Goal: Register for event/course

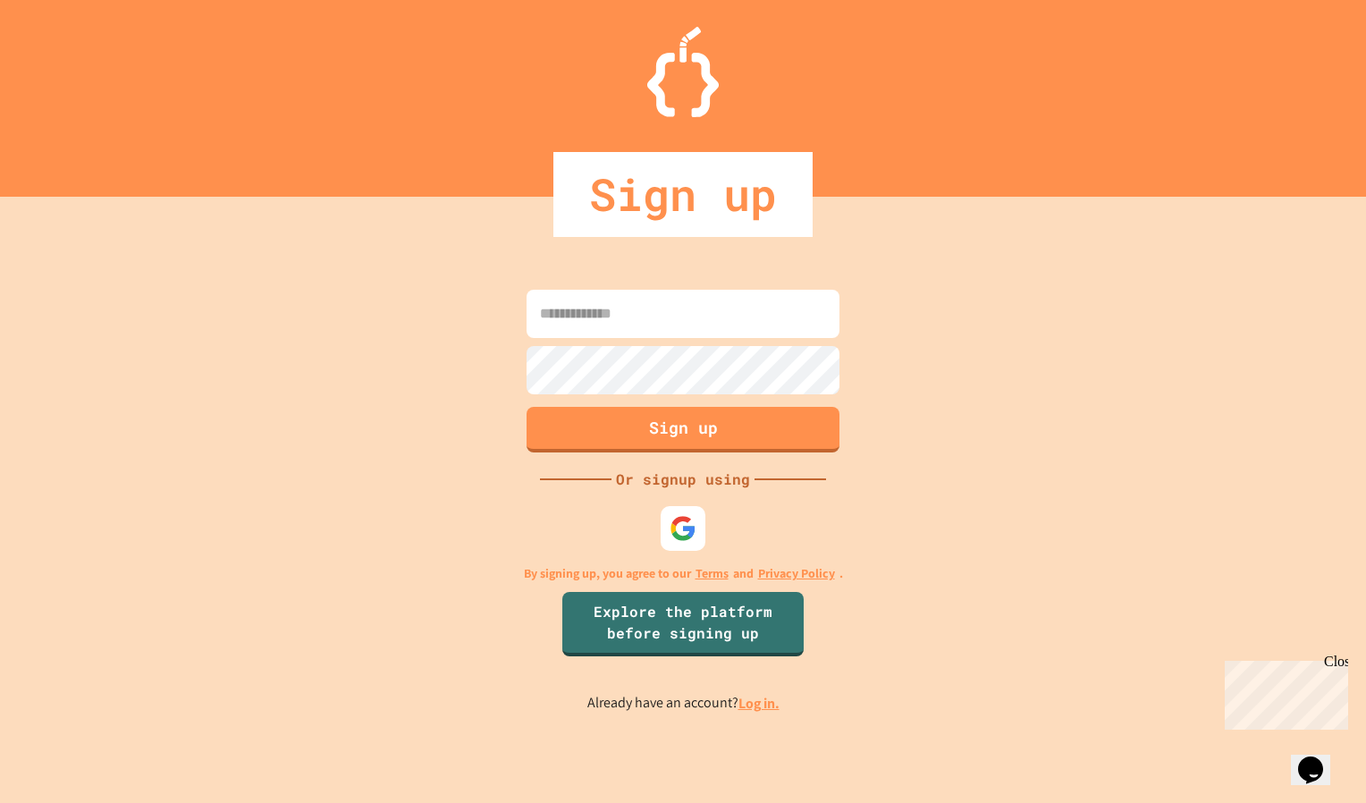
click at [679, 99] on img at bounding box center [683, 72] width 72 height 90
click at [641, 629] on link "Explore the platform before signing up" at bounding box center [683, 622] width 237 height 68
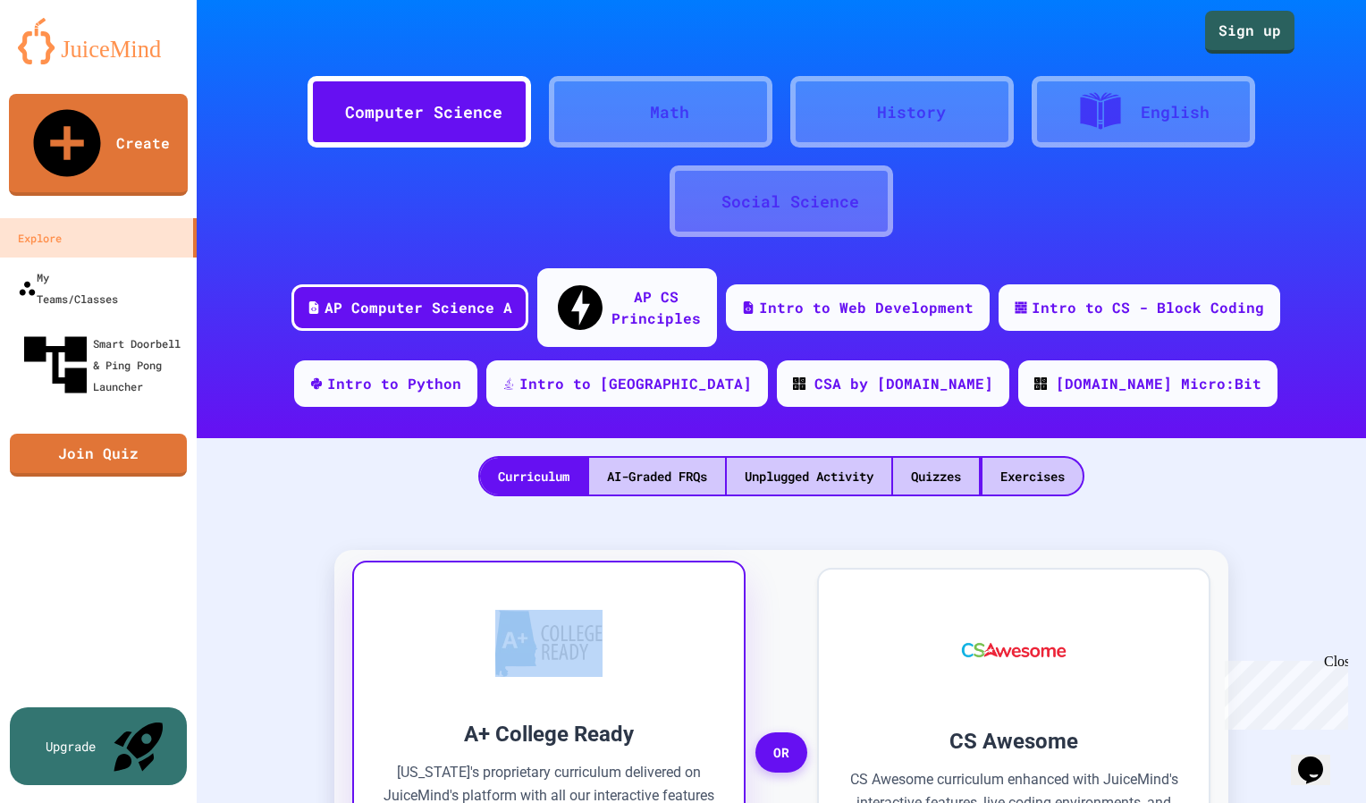
click at [641, 629] on div at bounding box center [549, 642] width 336 height 107
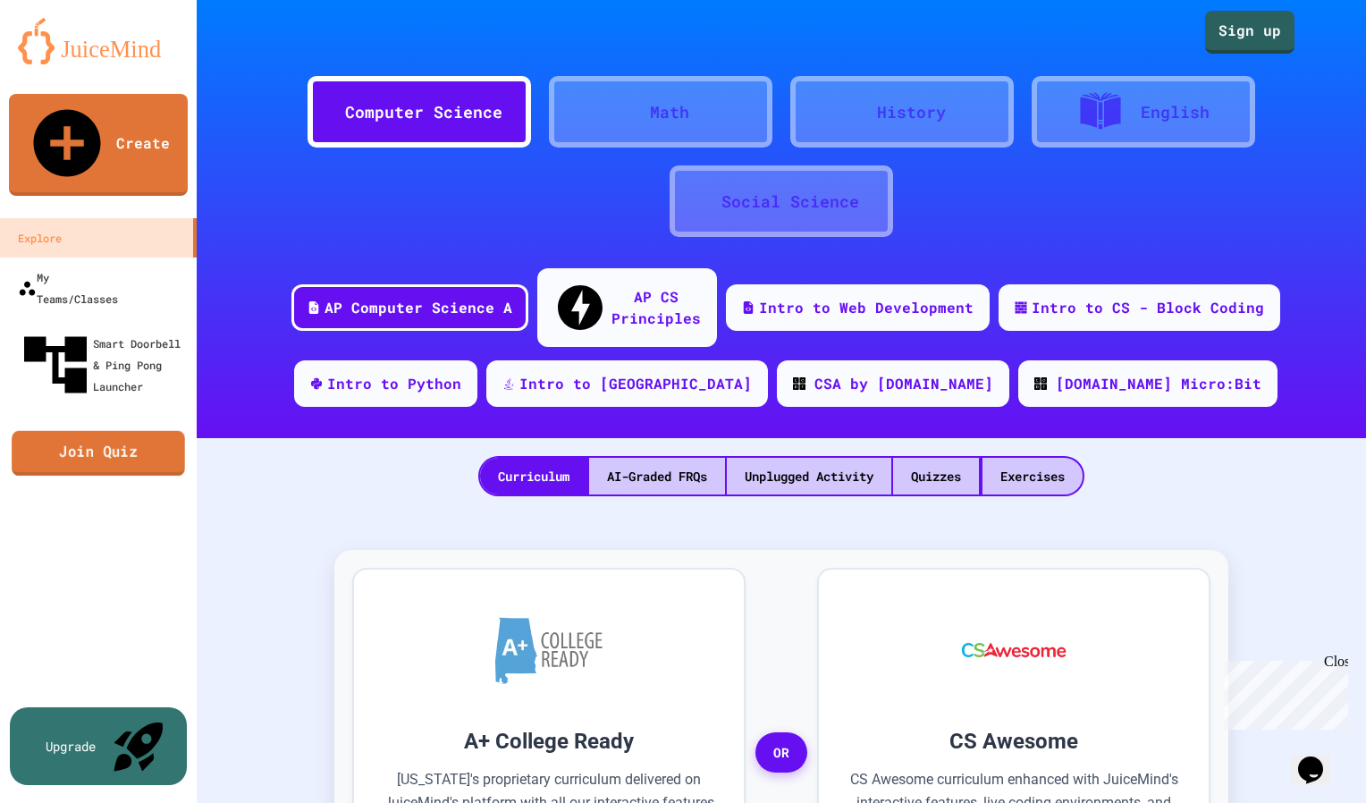
click at [142, 431] on link "Join Quiz" at bounding box center [98, 453] width 173 height 45
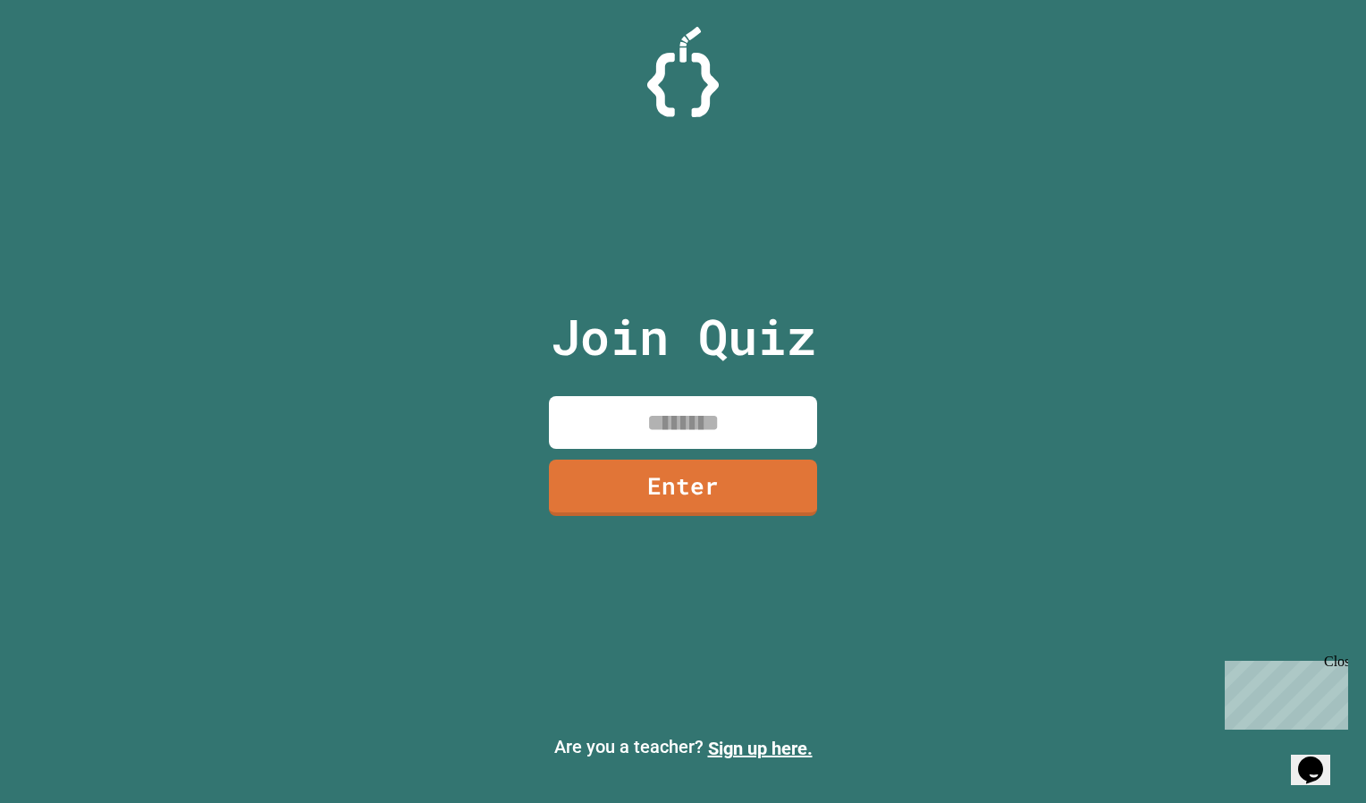
click at [632, 404] on input at bounding box center [683, 422] width 268 height 53
click at [1067, 258] on div "Join Quiz Enter Are you a teacher? Sign up here." at bounding box center [683, 401] width 1366 height 803
click at [903, 356] on div "Join Quiz Enter Are you a teacher? Sign up here." at bounding box center [683, 401] width 1366 height 803
click at [686, 409] on input at bounding box center [683, 422] width 268 height 53
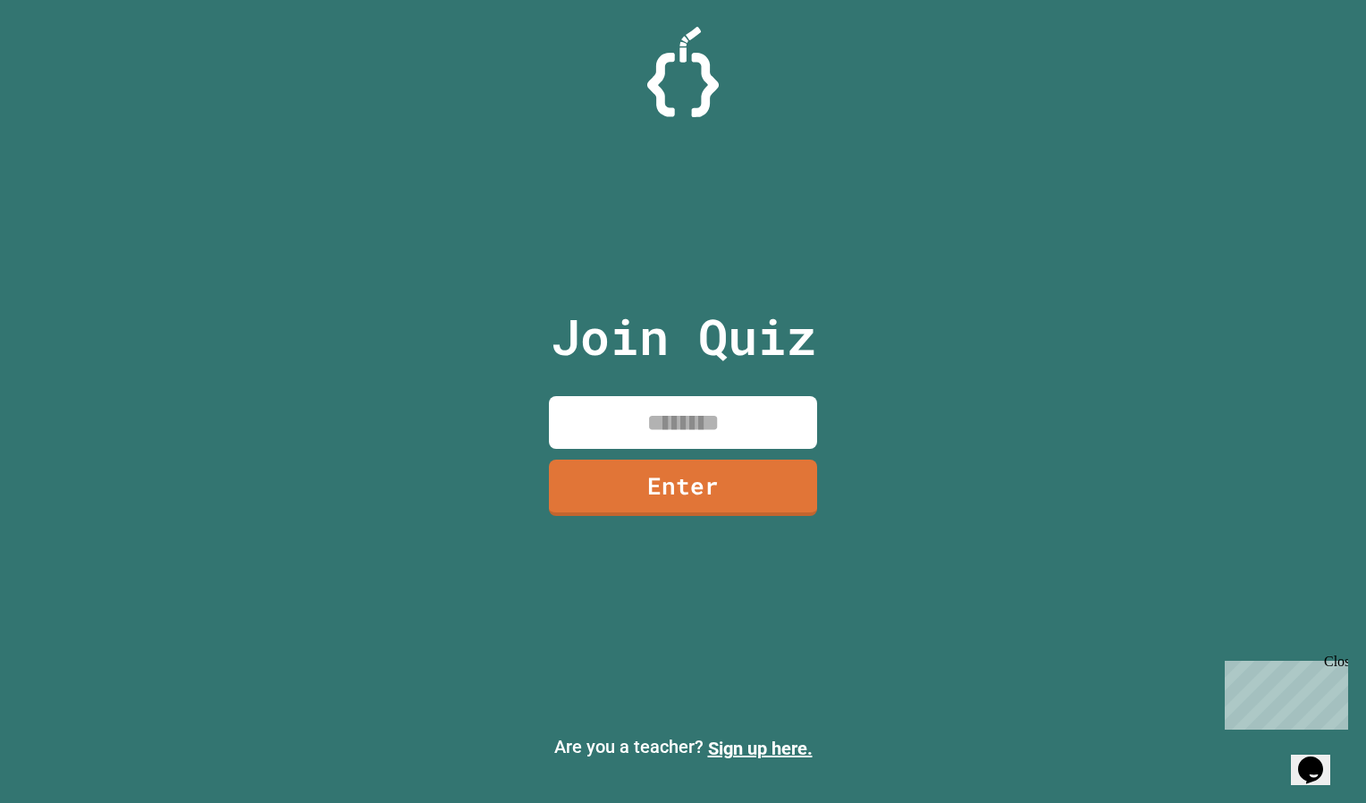
click at [1056, 345] on div "Join Quiz Enter Are you a teacher? Sign up here." at bounding box center [683, 401] width 1366 height 803
click at [996, 802] on html "We are updating our servers at 9:30PM EST [DATE]. [PERSON_NAME] should continue…" at bounding box center [683, 401] width 1366 height 803
click at [1085, 365] on div "Join Quiz Enter Are you a teacher? Sign up here." at bounding box center [683, 401] width 1366 height 803
click at [946, 688] on div "Join Quiz Enter Are you a teacher? Sign up here." at bounding box center [683, 401] width 1366 height 803
click at [695, 428] on input at bounding box center [683, 422] width 268 height 53
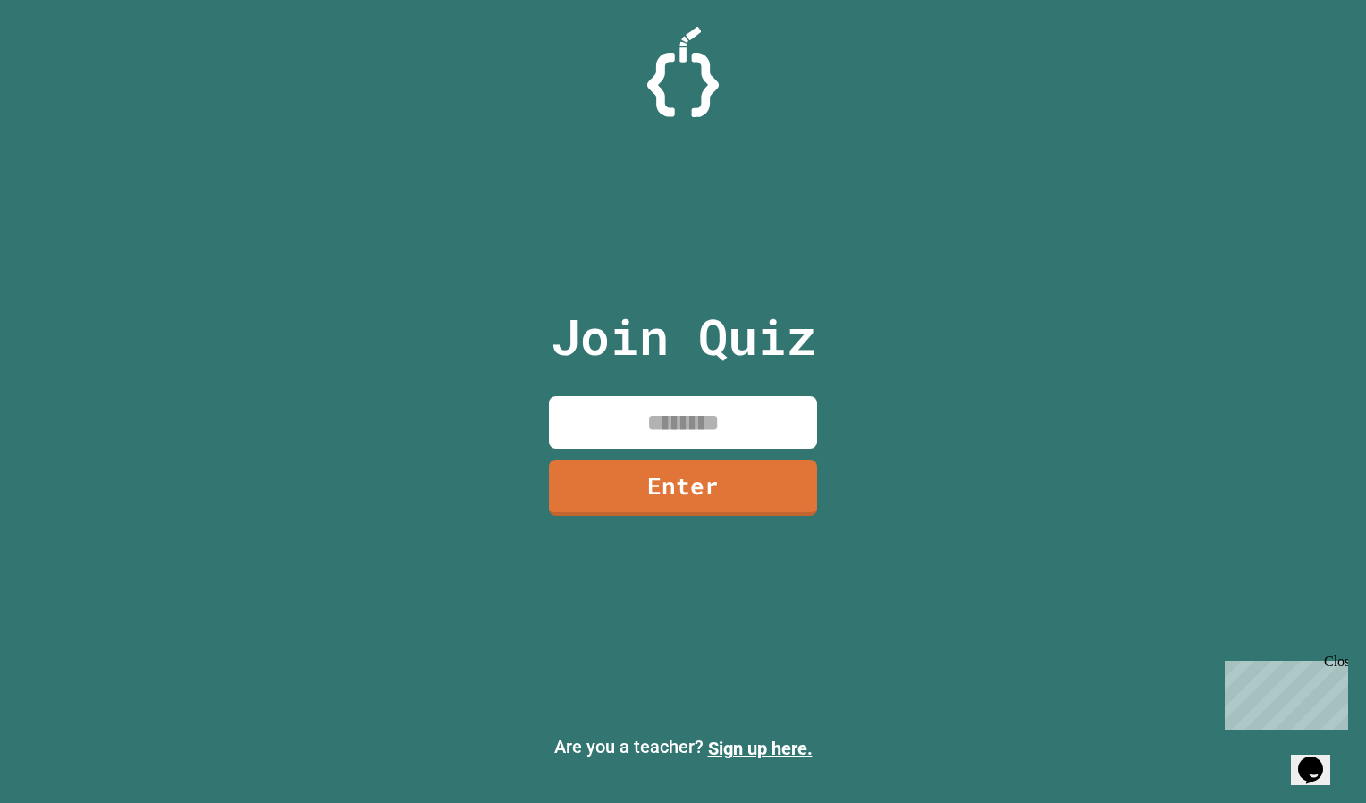
click at [760, 410] on input at bounding box center [683, 422] width 268 height 53
click at [602, 426] on input at bounding box center [683, 422] width 268 height 53
click at [892, 406] on div "Join Quiz Enter Are you a teacher? Sign up here." at bounding box center [683, 401] width 1366 height 803
click at [720, 417] on input at bounding box center [683, 422] width 268 height 53
click at [665, 429] on input at bounding box center [683, 422] width 268 height 53
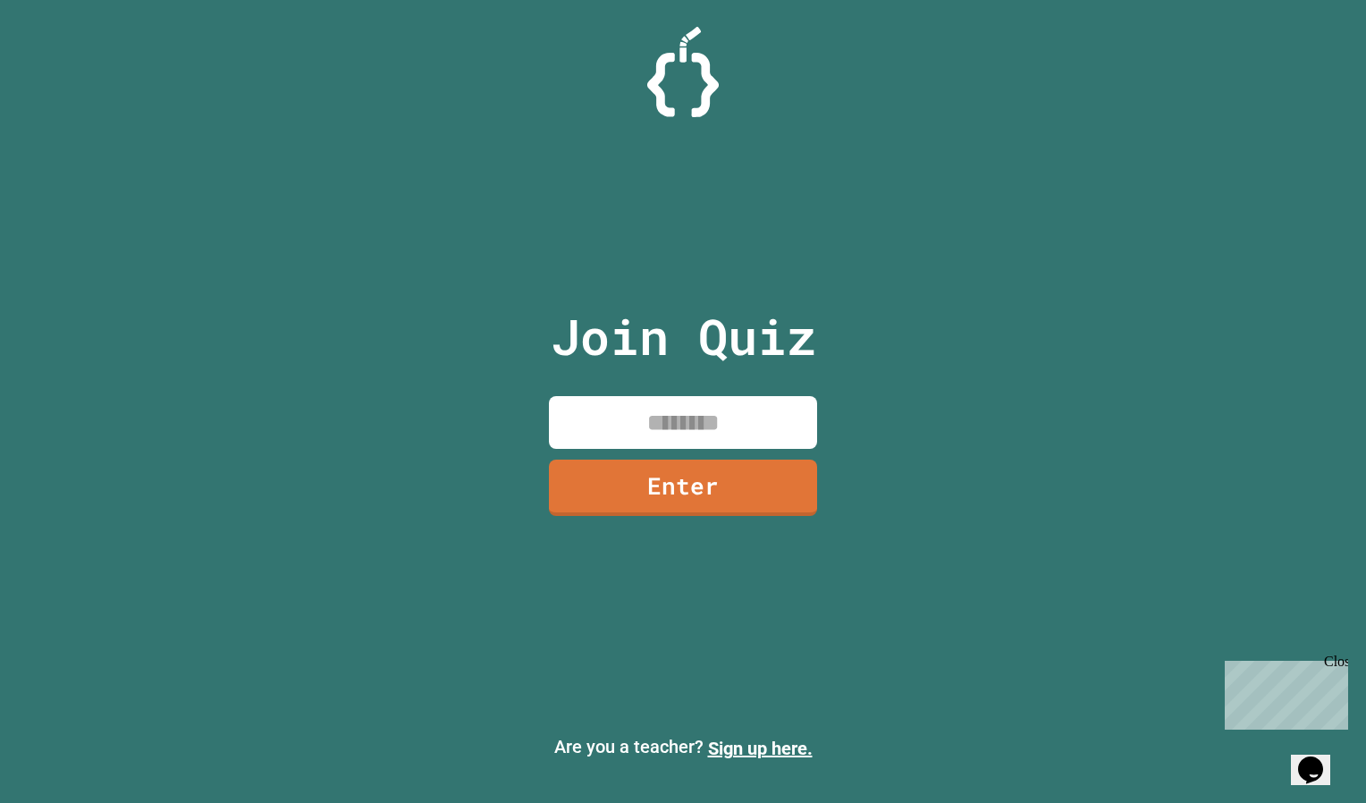
click at [688, 411] on input at bounding box center [683, 422] width 268 height 53
click at [972, 286] on div "Join Quiz Enter Are you a teacher? Sign up here." at bounding box center [683, 401] width 1366 height 803
click at [694, 426] on input at bounding box center [683, 422] width 268 height 53
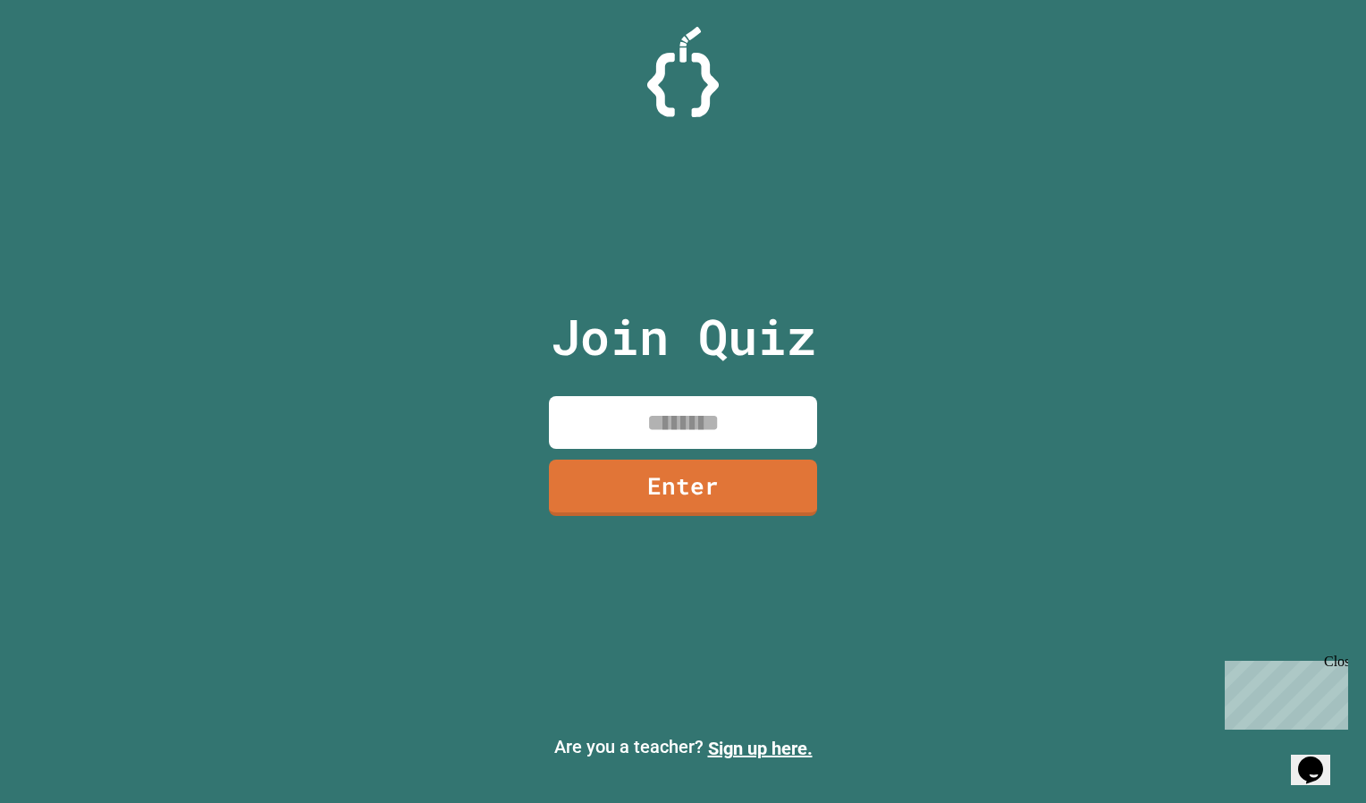
click at [686, 292] on div "Join Quiz Enter" at bounding box center [683, 401] width 301 height 713
click at [682, 404] on input at bounding box center [683, 422] width 268 height 53
type input "********"
click at [736, 493] on link "Enter" at bounding box center [682, 486] width 262 height 59
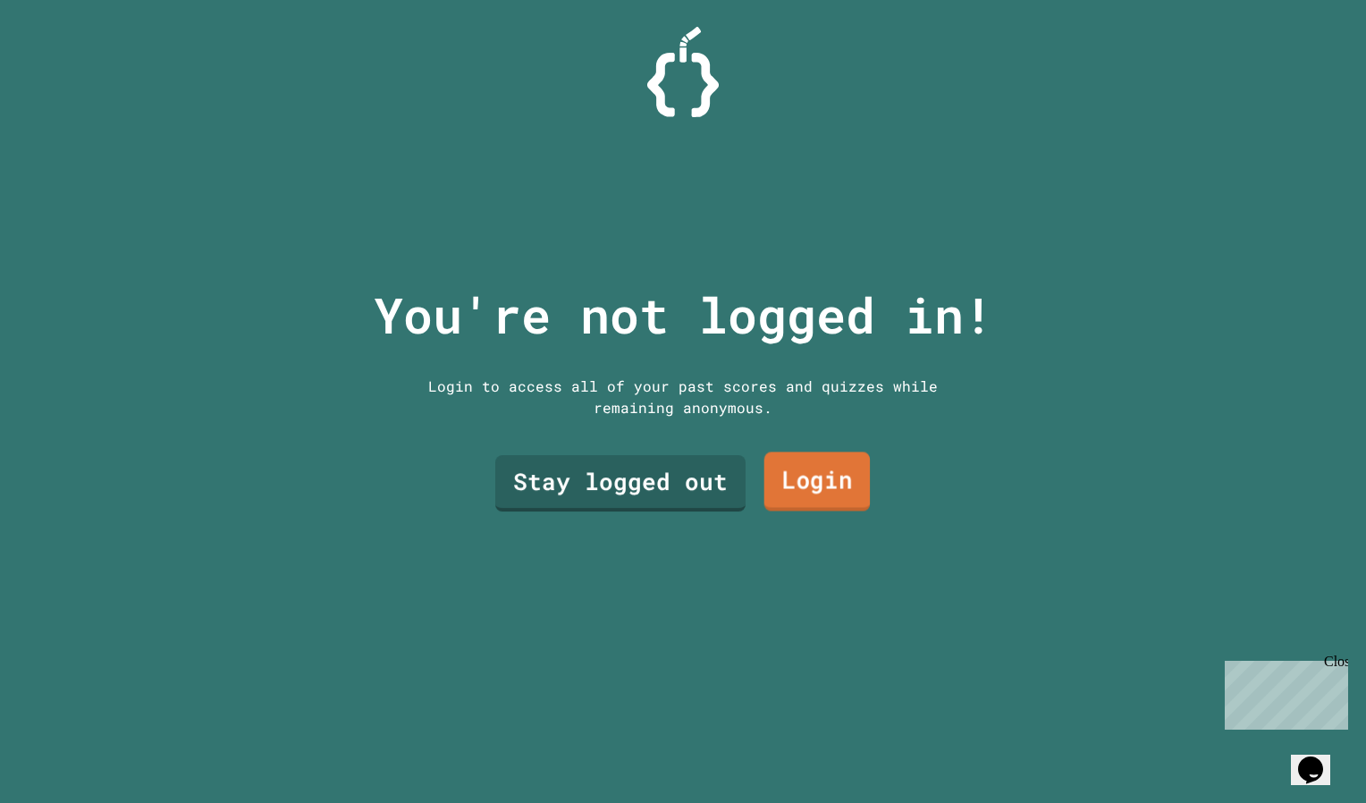
click at [681, 489] on link "Stay logged out" at bounding box center [620, 483] width 250 height 56
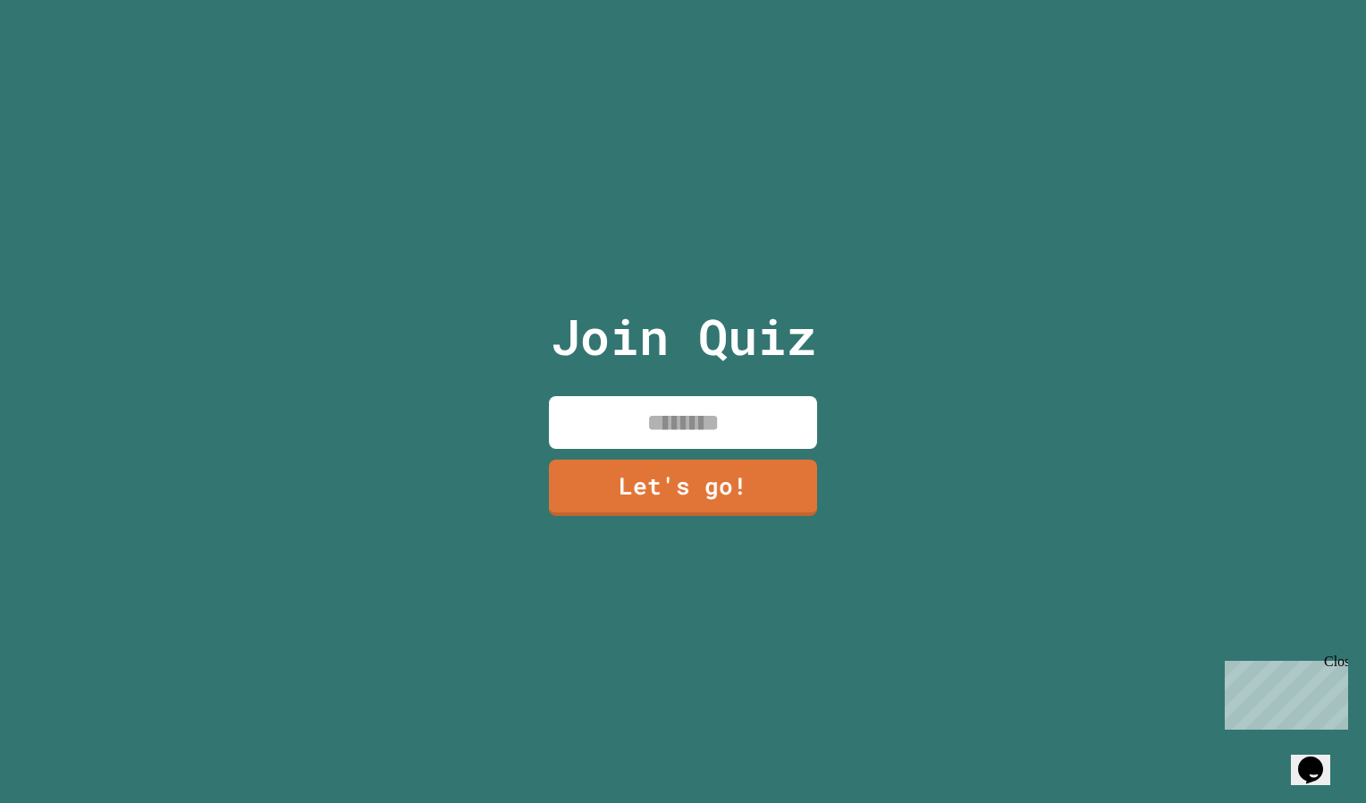
click at [700, 413] on input at bounding box center [683, 422] width 268 height 53
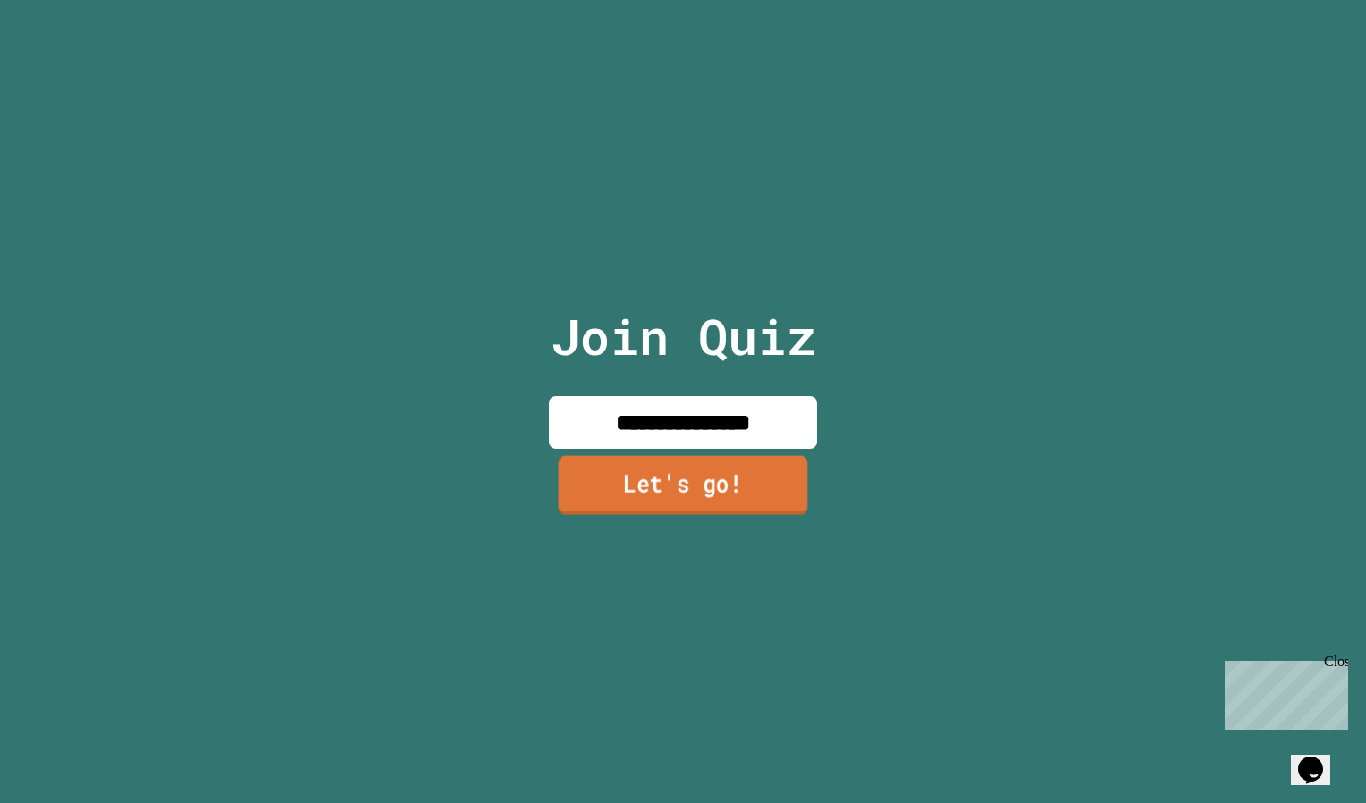
type input "**********"
click at [720, 499] on link "Let's go!" at bounding box center [683, 485] width 249 height 59
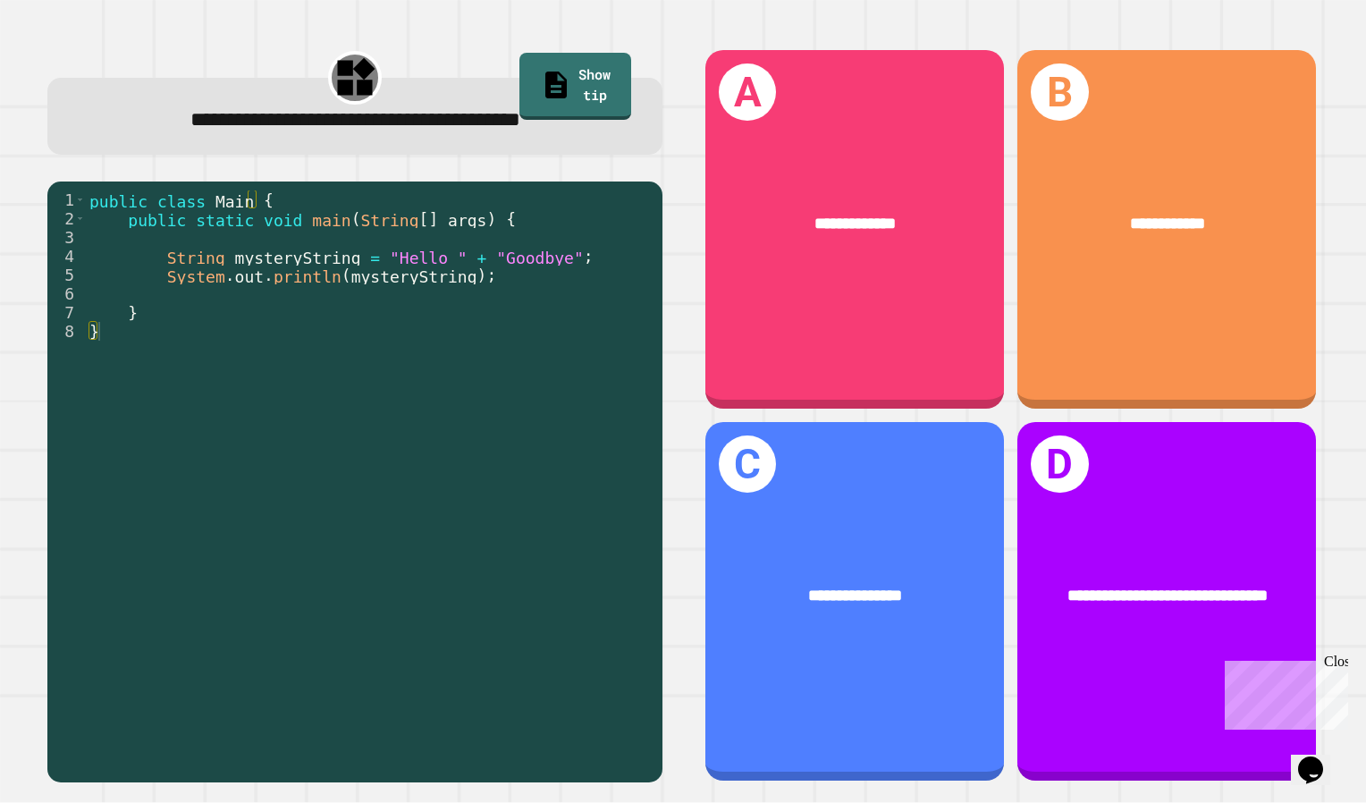
click at [889, 290] on div "**********" at bounding box center [854, 229] width 299 height 358
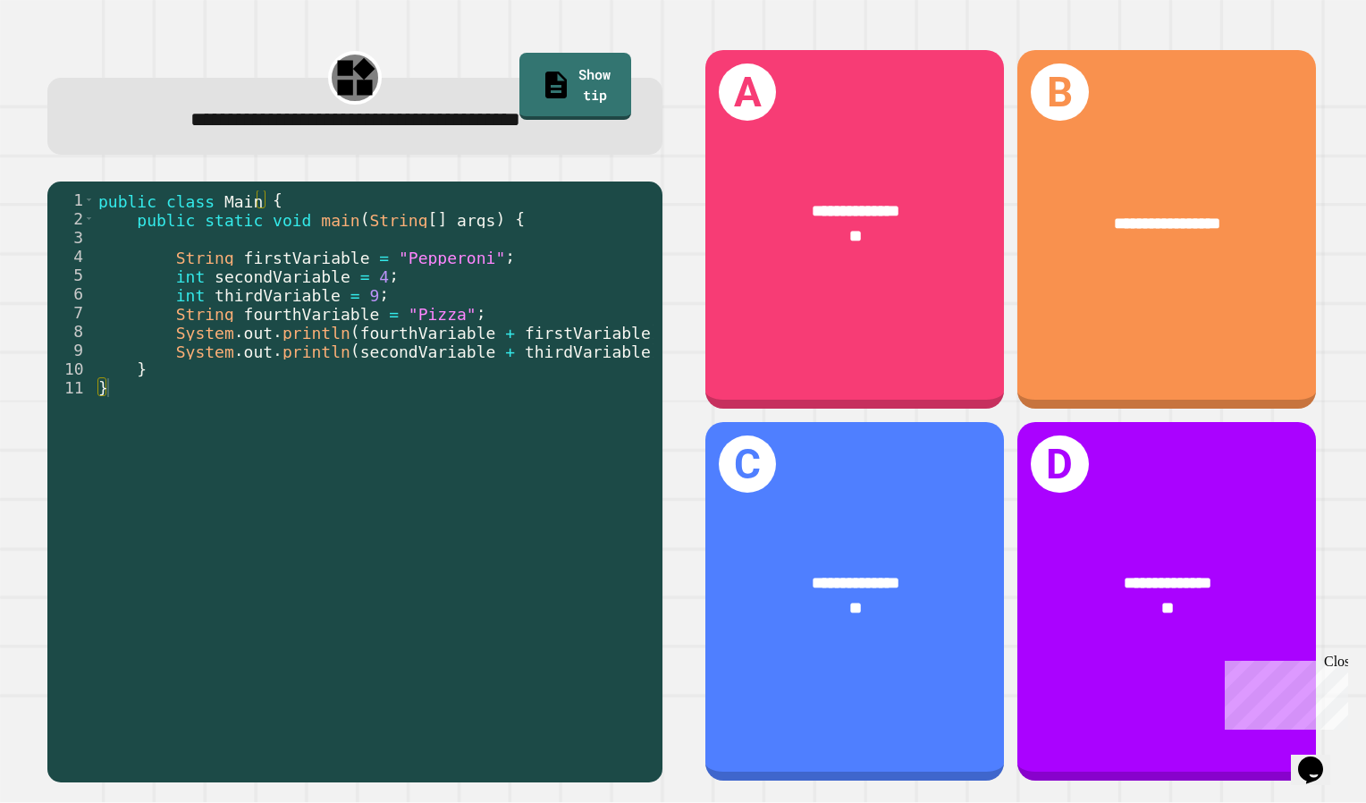
click at [891, 575] on span "**********" at bounding box center [856, 583] width 88 height 16
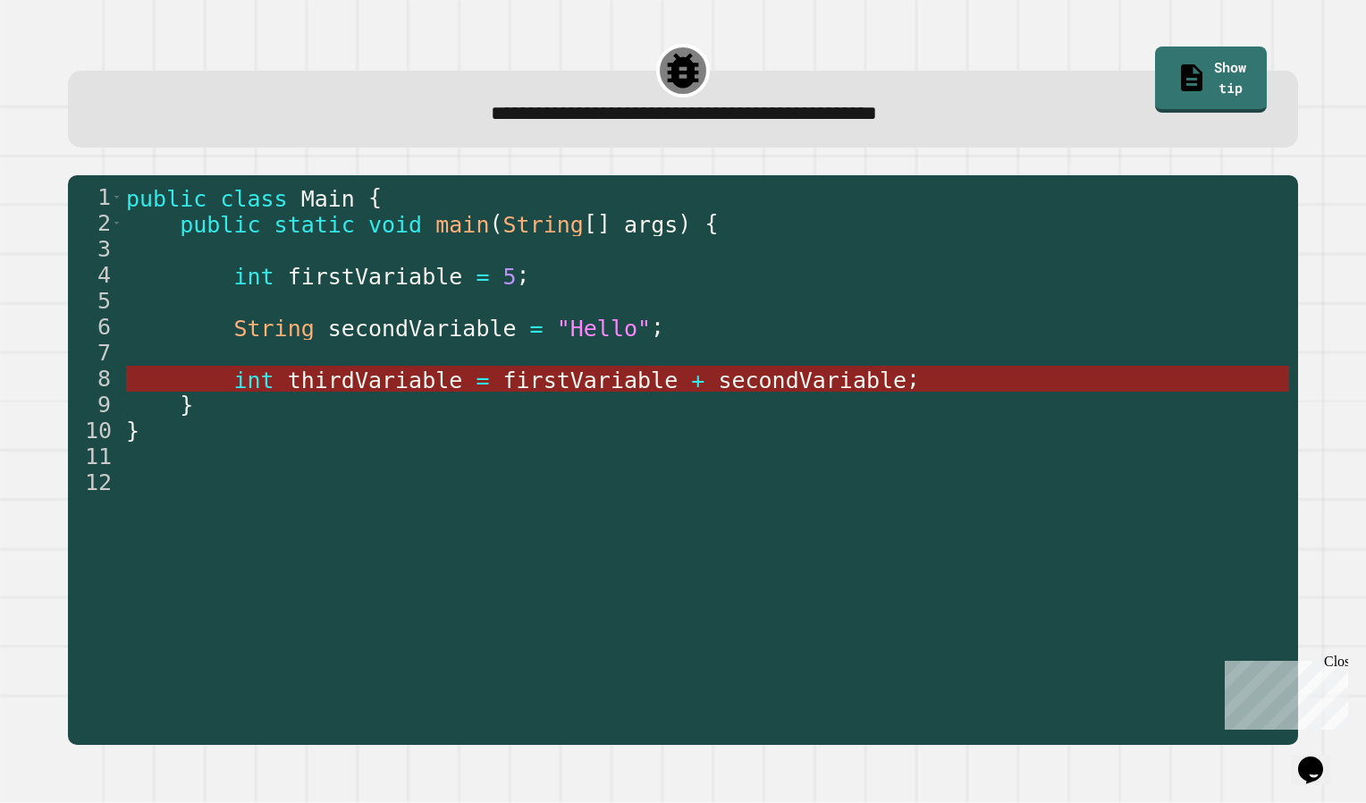
click at [404, 375] on span "thirdVariable" at bounding box center [374, 379] width 175 height 26
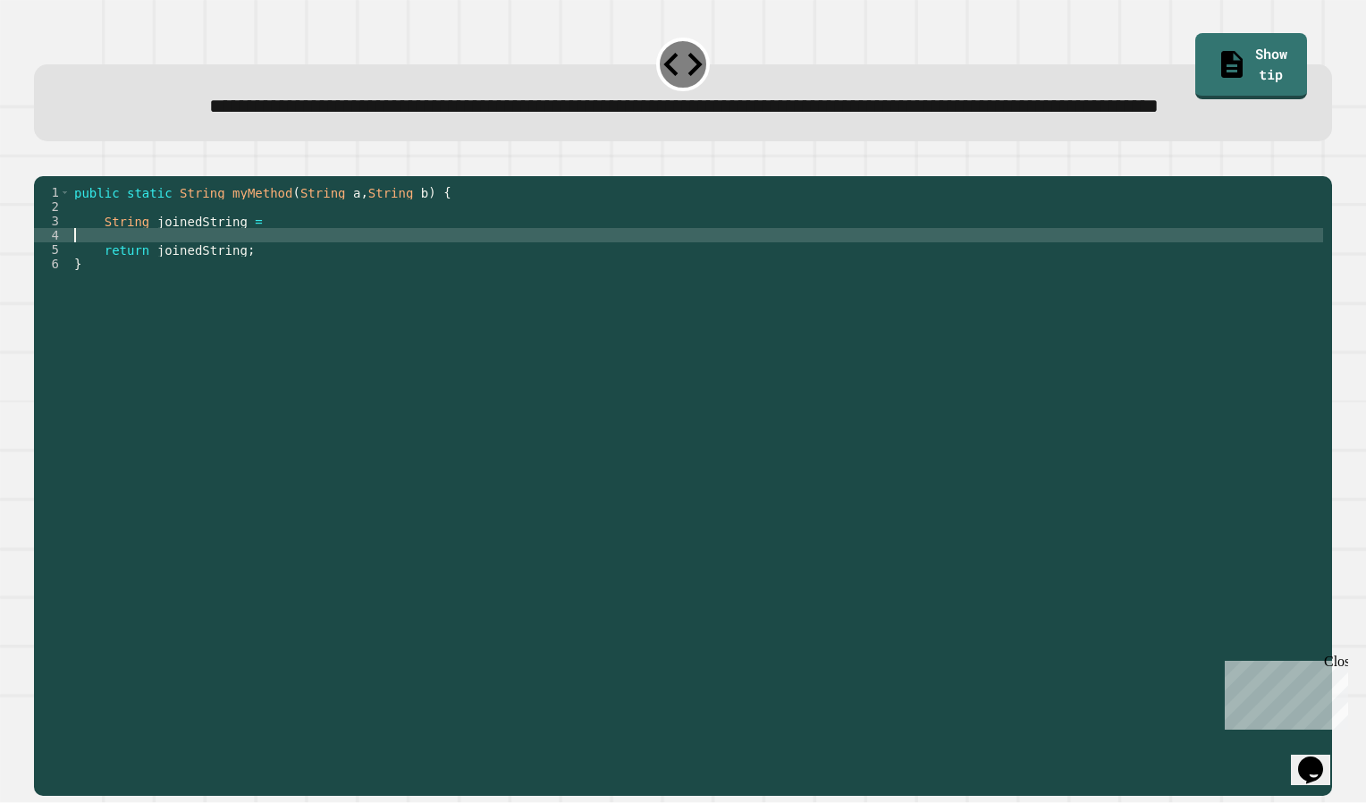
click at [282, 291] on div "public static String myMethod ( String a , String b ) { String joinedString = r…" at bounding box center [697, 449] width 1252 height 529
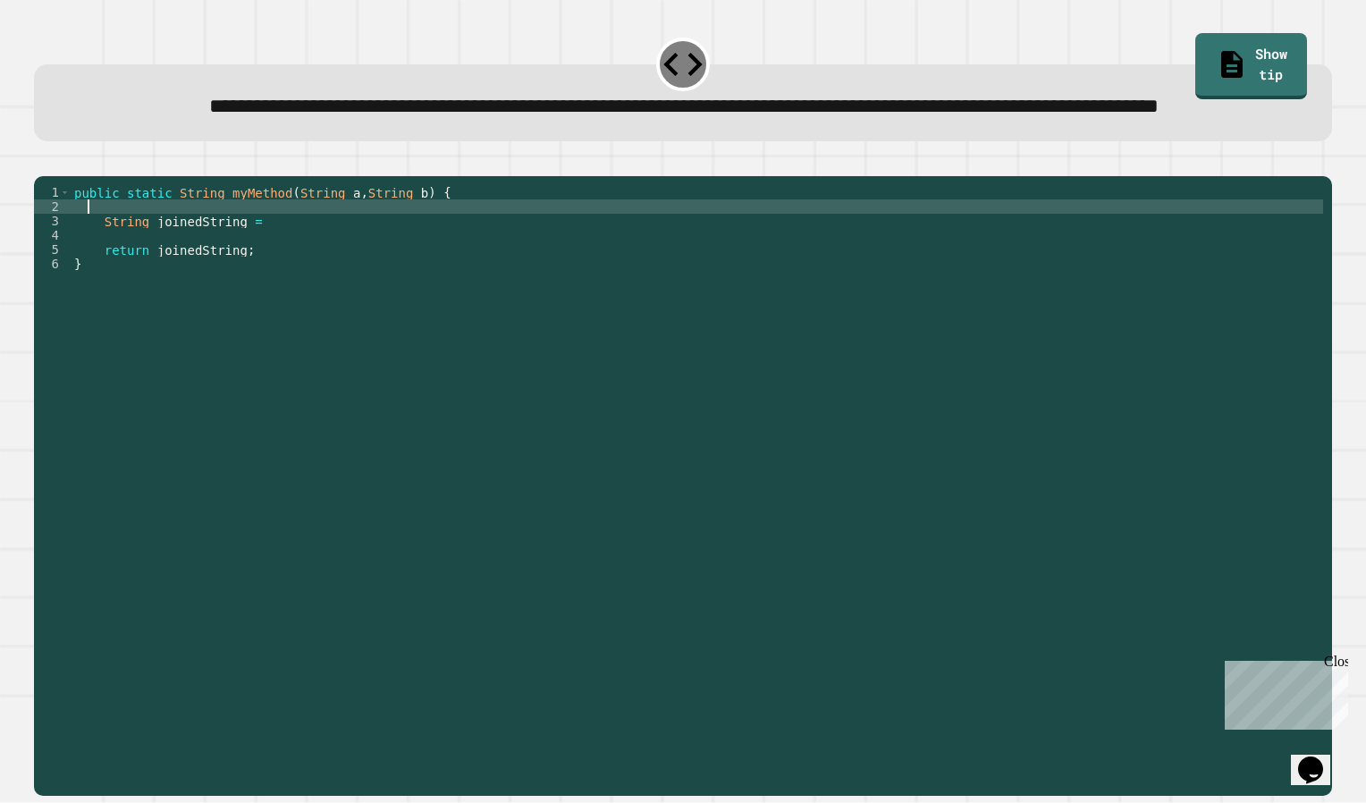
click at [282, 272] on div "public static String myMethod ( String a , String b ) { String joinedString = r…" at bounding box center [697, 449] width 1252 height 529
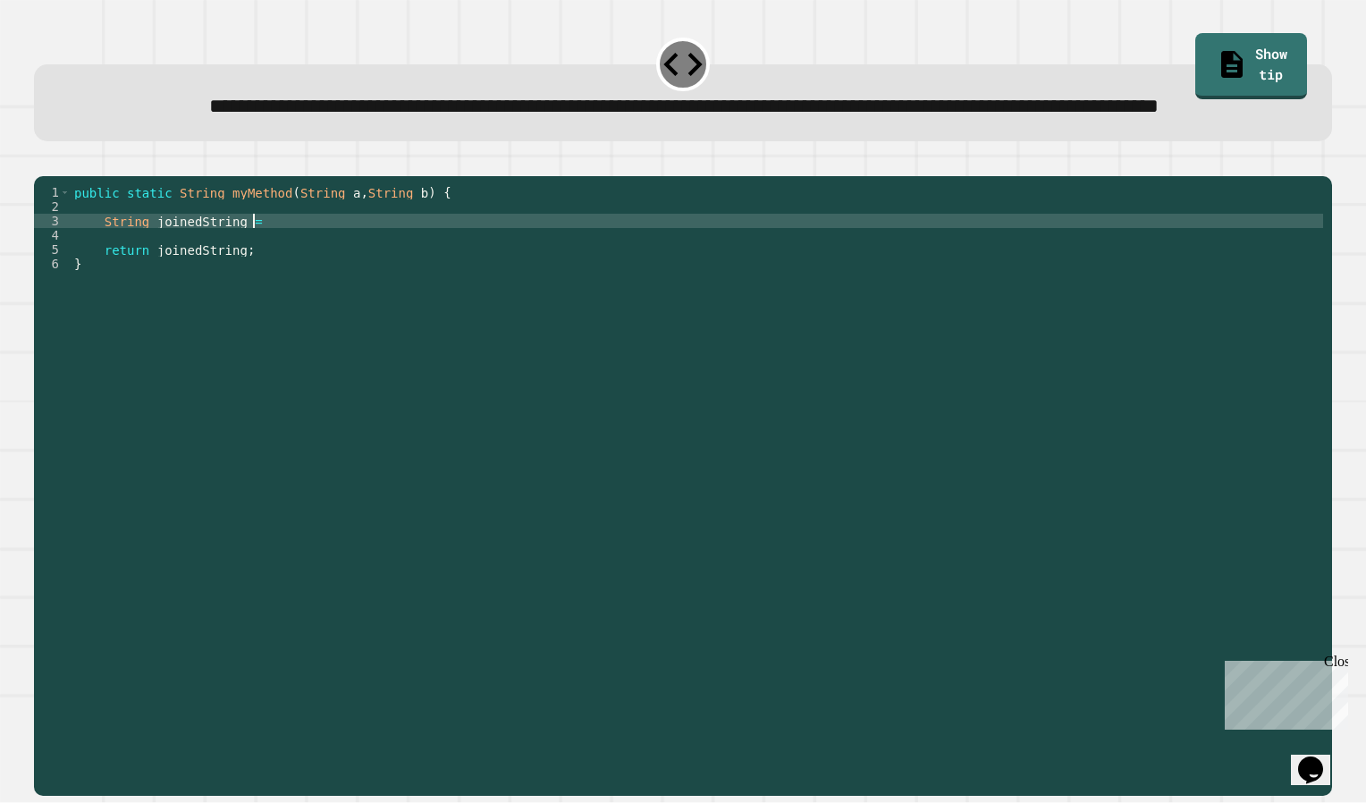
click at [279, 284] on div "public static String myMethod ( String a , String b ) { String joinedString = r…" at bounding box center [697, 449] width 1252 height 529
type textarea "**********"
click at [43, 162] on button "button" at bounding box center [43, 162] width 0 height 0
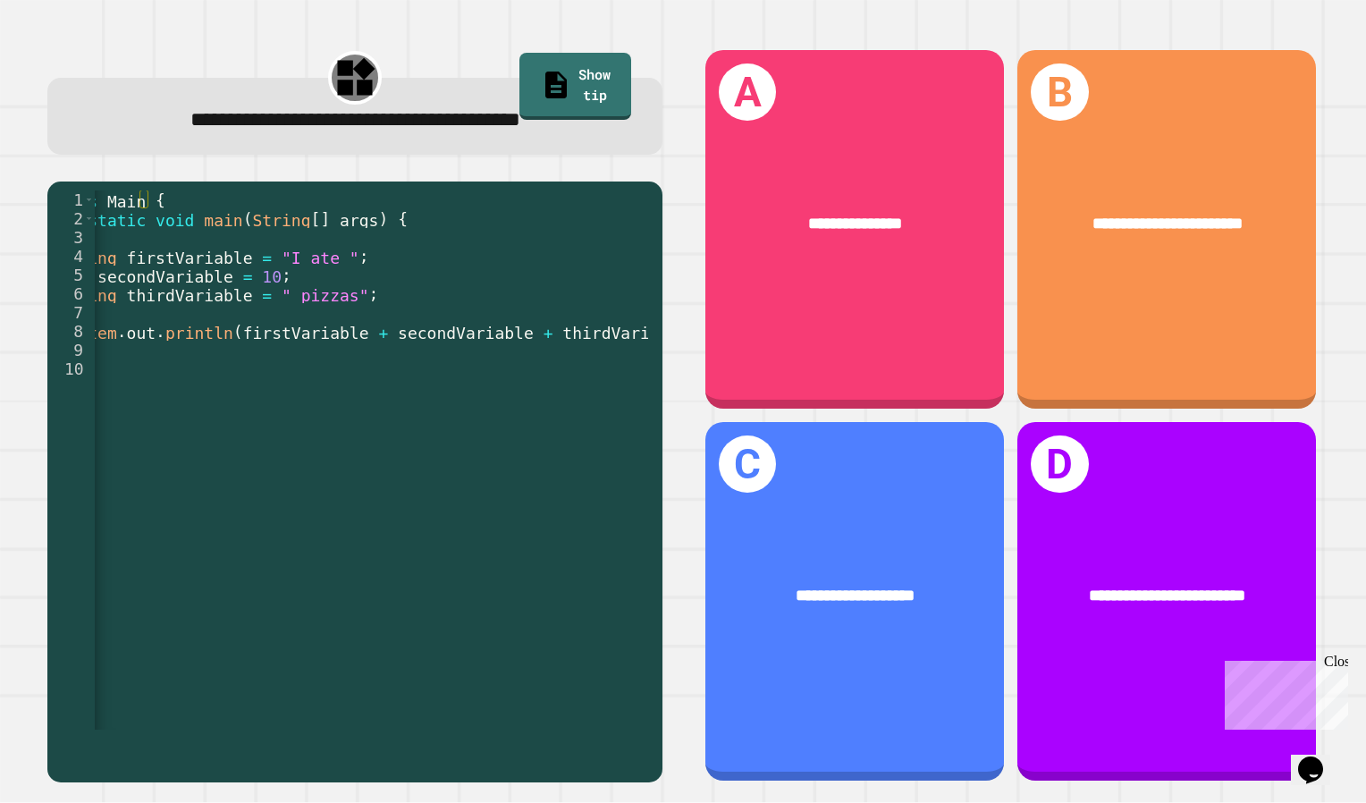
scroll to position [0, 118]
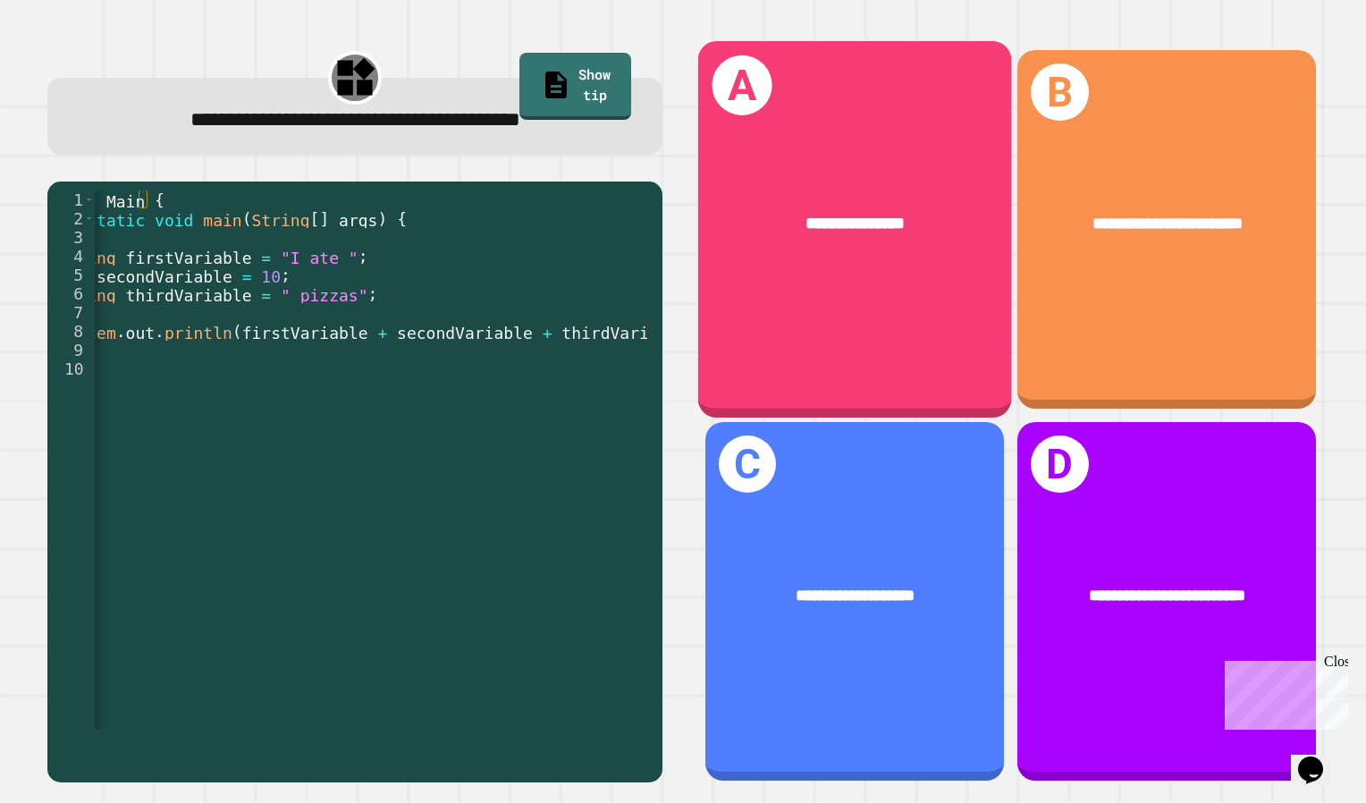
click at [838, 273] on div "**********" at bounding box center [855, 229] width 314 height 376
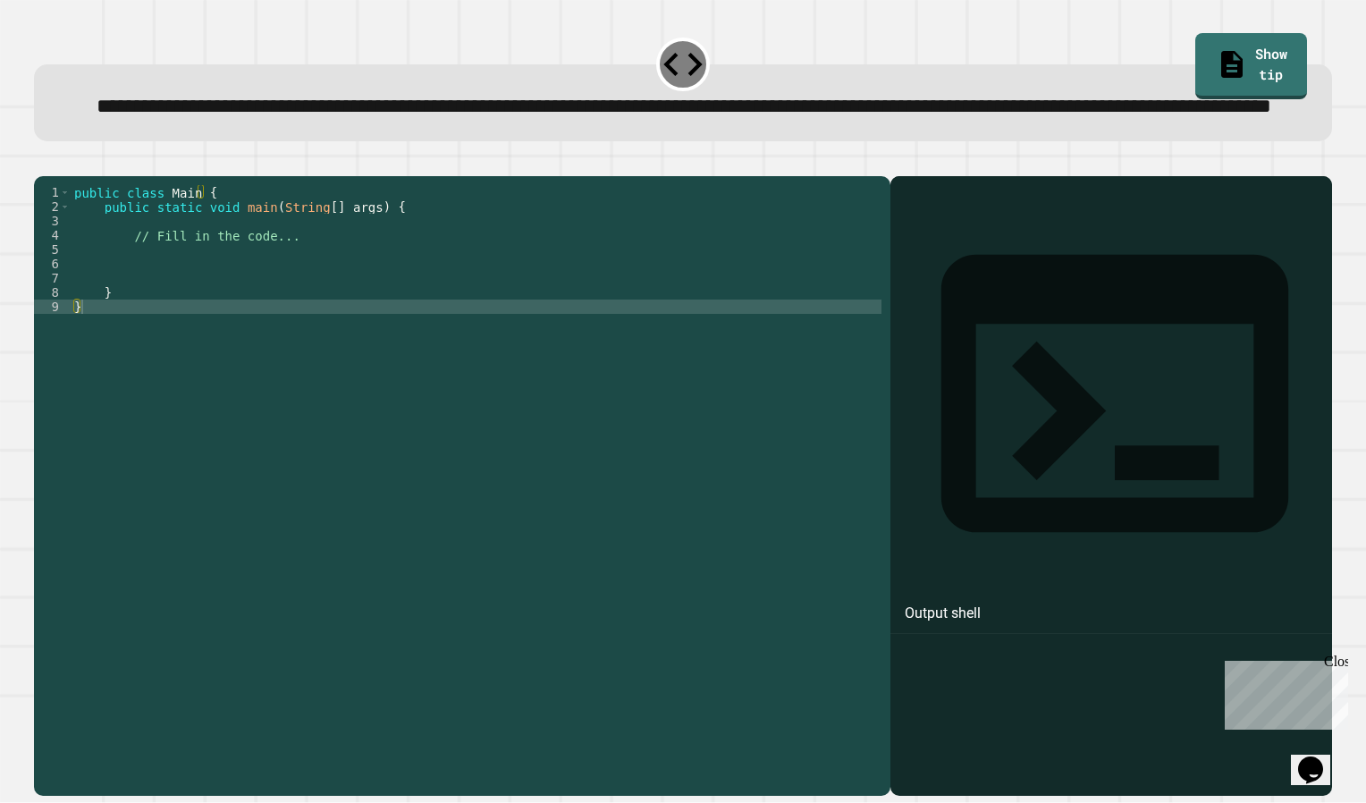
click at [300, 318] on div "public class Main { public static void main ( String [ ] args ) { // Fill in th…" at bounding box center [476, 449] width 811 height 529
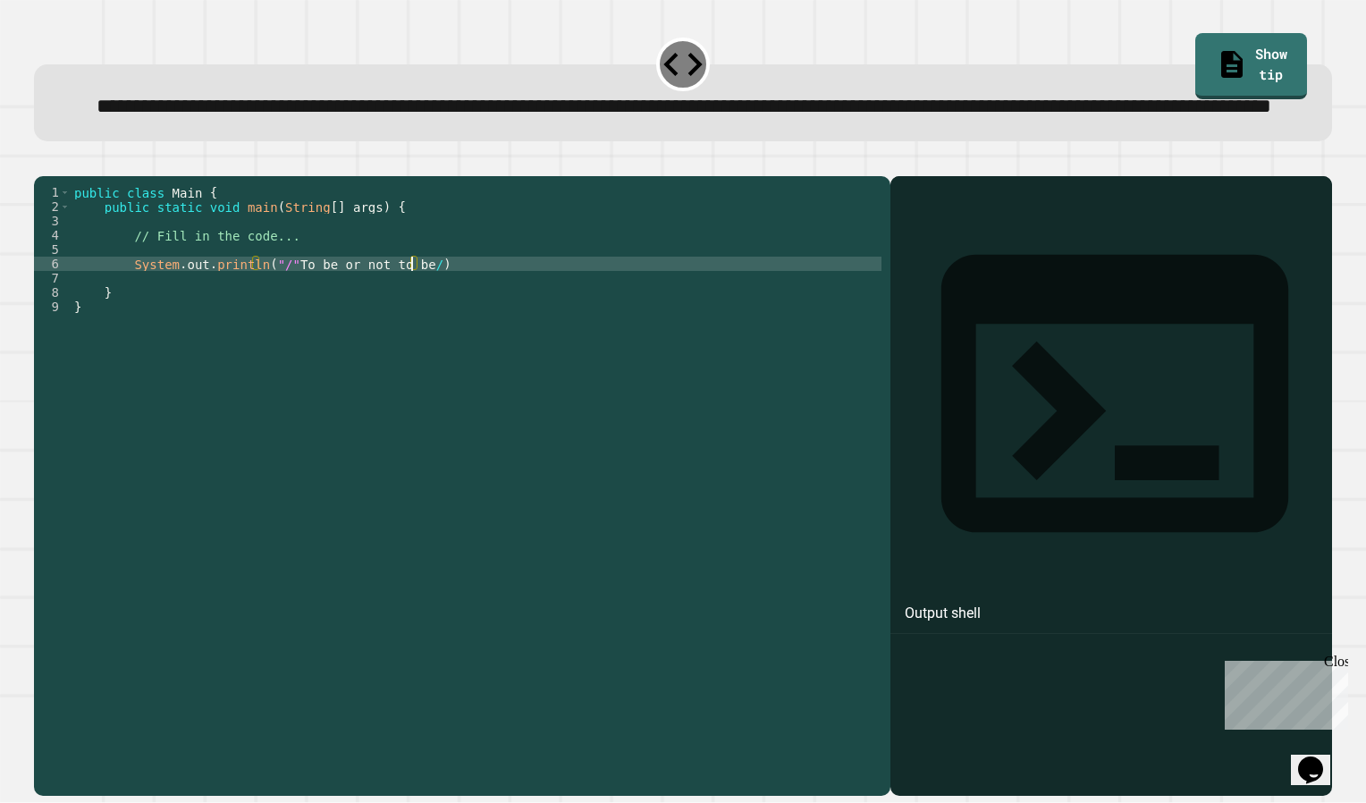
scroll to position [0, 23]
click at [464, 324] on div "public class Main { public static void main ( String [ ] args ) { // Fill in th…" at bounding box center [476, 449] width 811 height 529
click at [57, 179] on icon "button" at bounding box center [55, 172] width 10 height 13
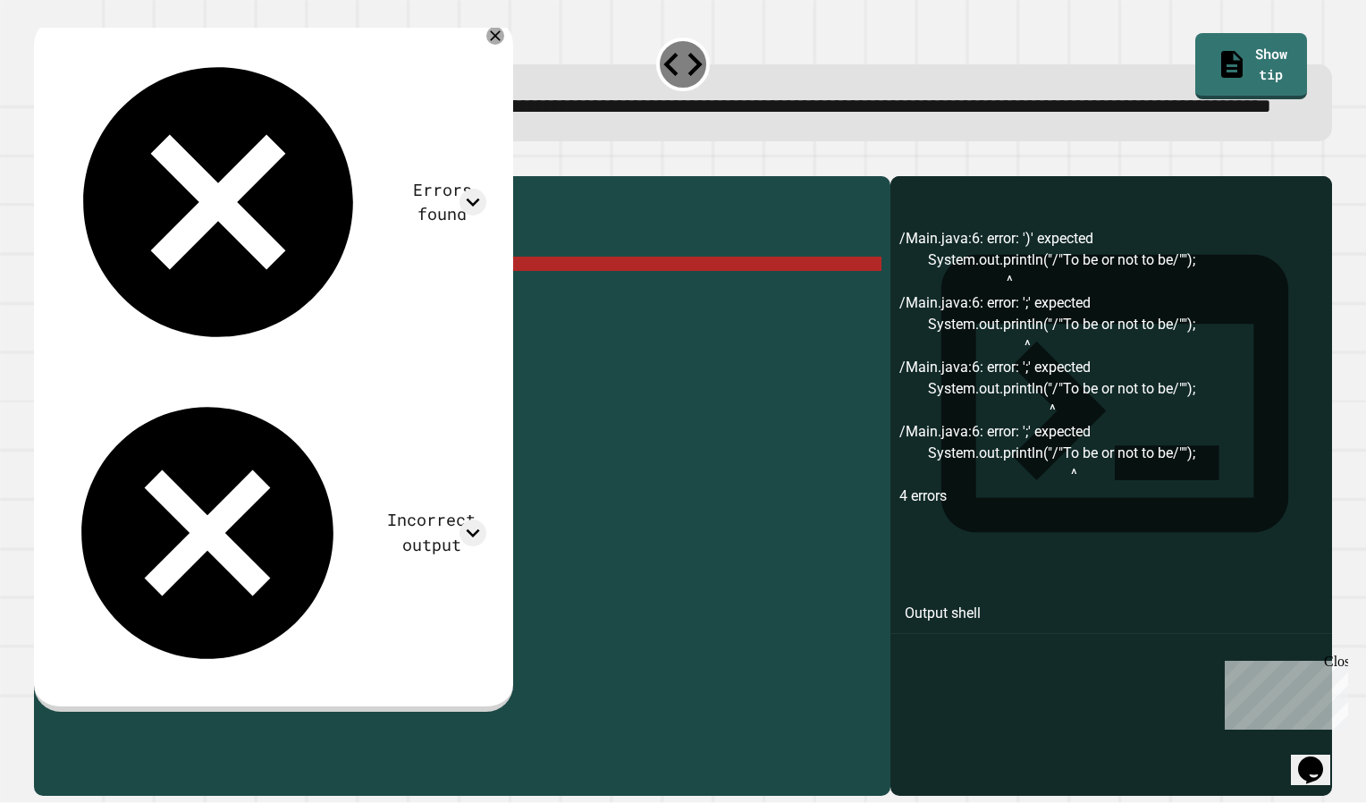
click at [415, 321] on div "public class Main { public static void main ( String [ ] args ) { // Fill in th…" at bounding box center [476, 449] width 811 height 529
click at [422, 331] on div "public class Main { public static void main ( String [ ] args ) { // Fill in th…" at bounding box center [476, 449] width 811 height 529
click at [411, 324] on div "public class Main { public static void main ( String [ ] args ) { // Fill in th…" at bounding box center [476, 449] width 811 height 529
click at [270, 324] on div "public class Main { public static void main ( String [ ] args ) { // Fill in th…" at bounding box center [476, 449] width 811 height 529
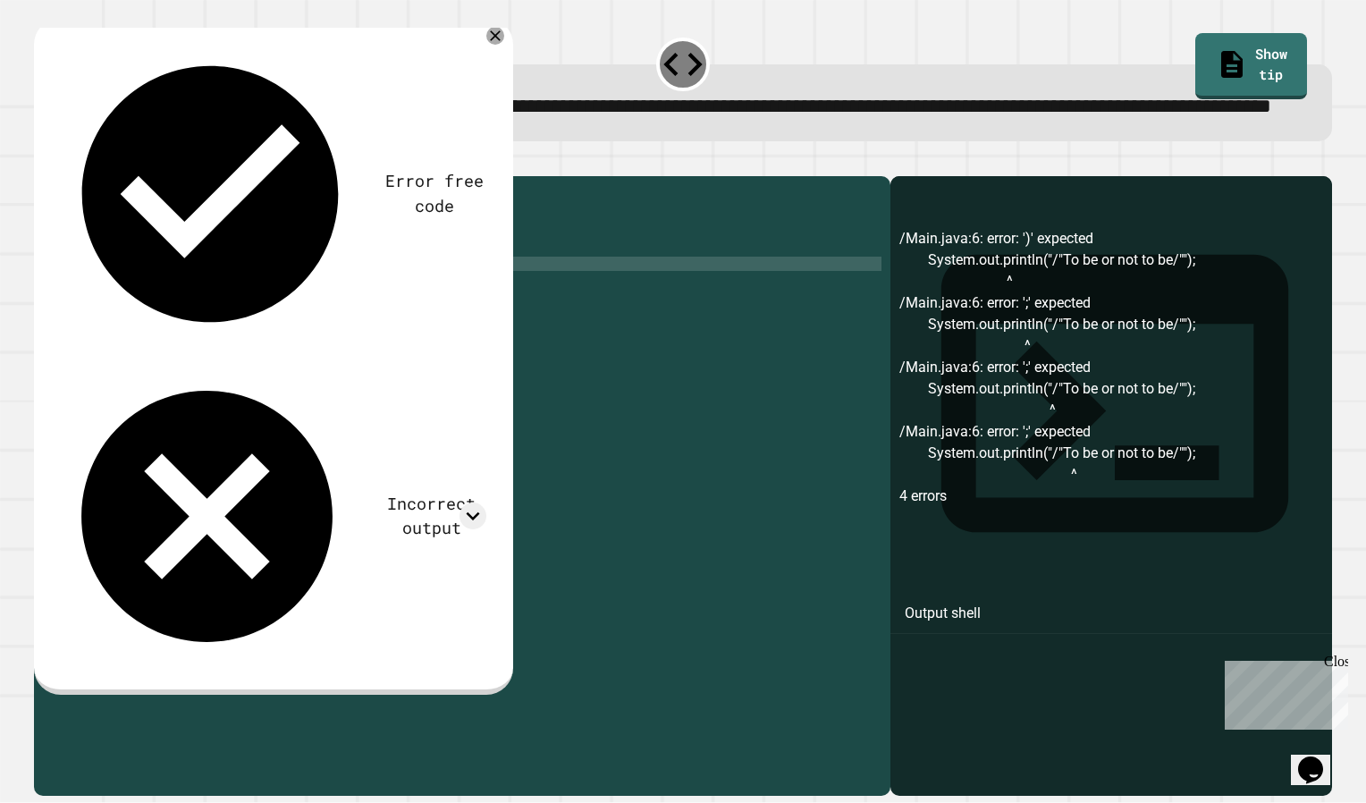
scroll to position [0, 14]
click at [304, 361] on div "public class Main { public static void main ( String [ ] args ) { // Fill in th…" at bounding box center [476, 449] width 811 height 529
type textarea "*"
click at [43, 162] on button "button" at bounding box center [43, 162] width 0 height 0
